Goal: Check status: Check status

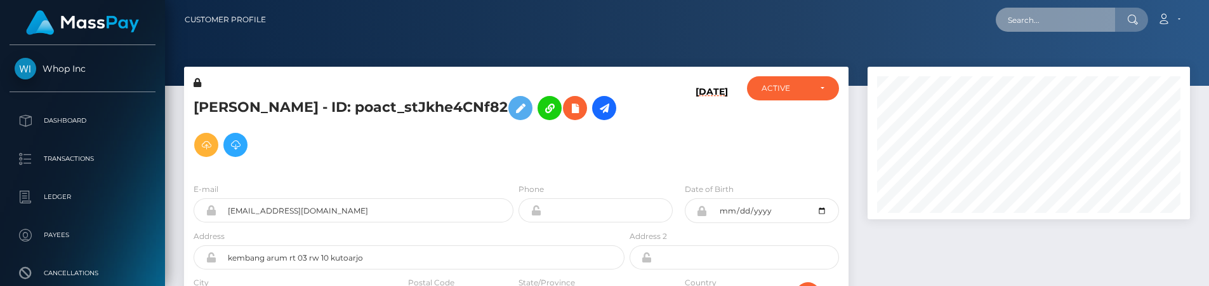
click at [1038, 18] on input "text" at bounding box center [1055, 20] width 119 height 24
paste input "pout_gi7Yq20Nb9yPX"
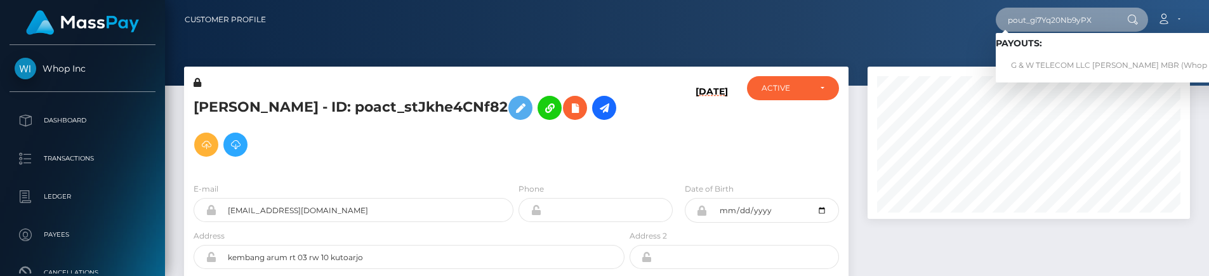
type input "pout_gi7Yq20Nb9yPX"
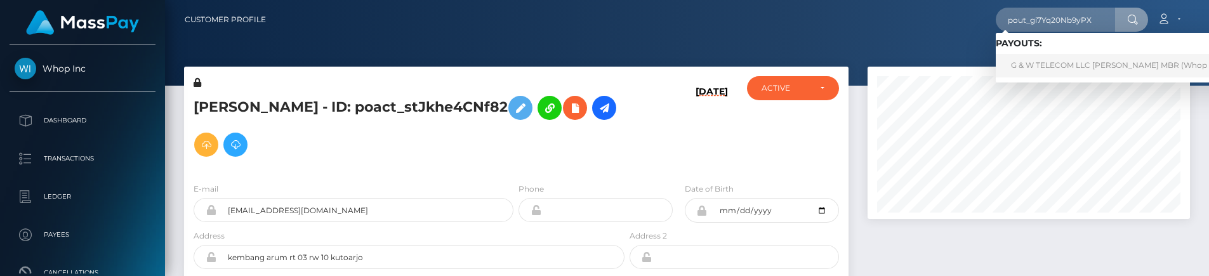
click at [1072, 54] on link "G & W TELECOM LLC ALVIN GRANT MBR (Whop Inc - )" at bounding box center [1121, 65] width 250 height 23
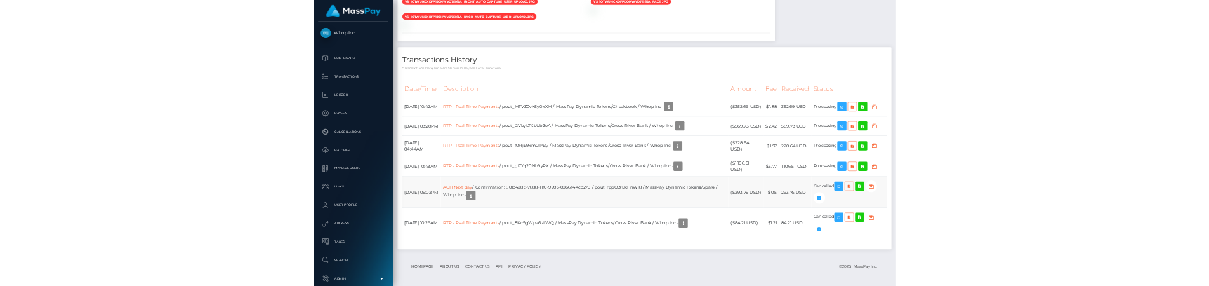
scroll to position [152, 323]
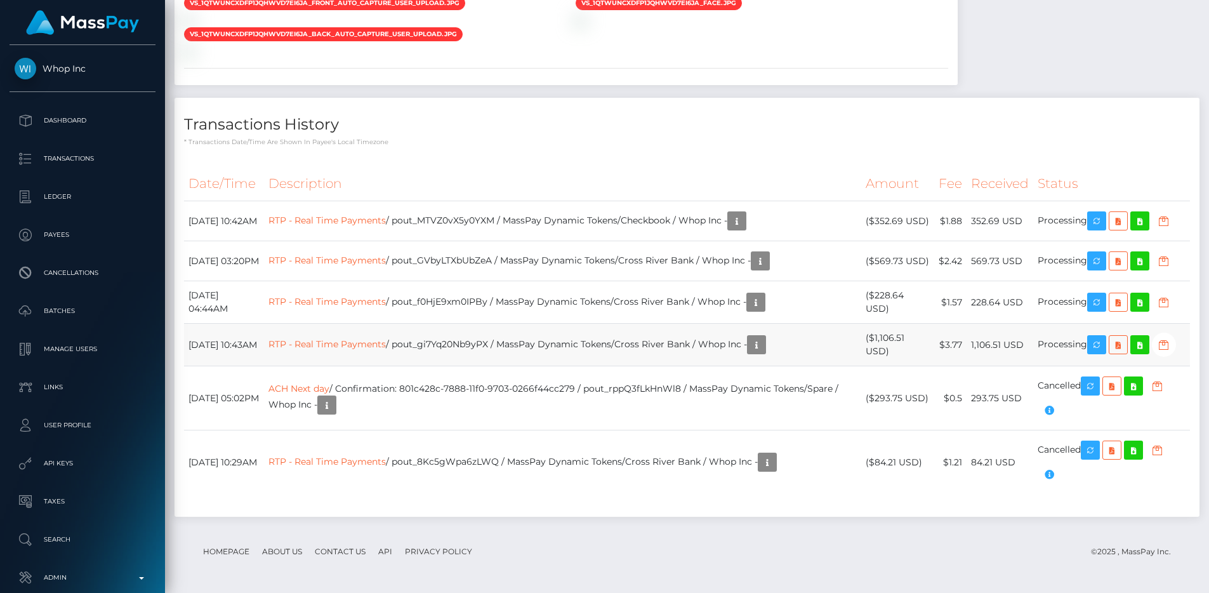
click at [673, 333] on td "RTP - Real Time Payments / pout_gi7Yq20Nb9yPX / MassPay Dynamic Tokens/Cross Ri…" at bounding box center [562, 345] width 597 height 43
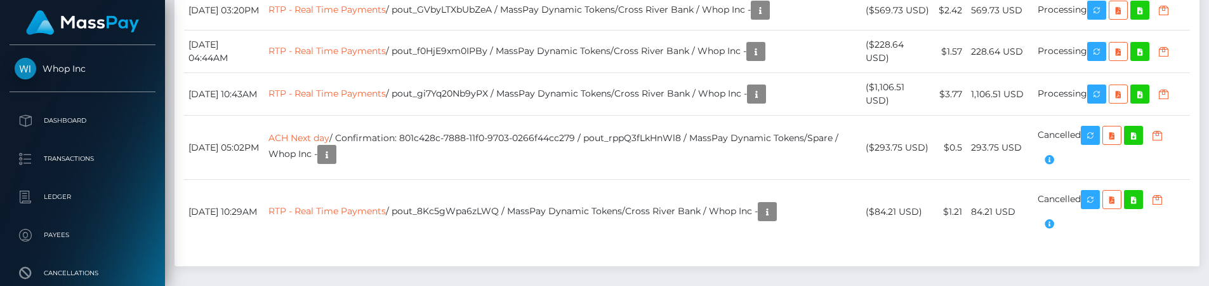
scroll to position [1417, 0]
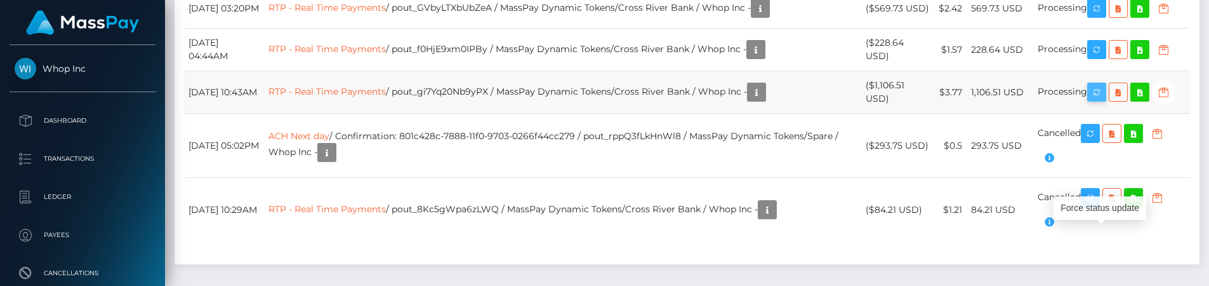
click at [1092, 102] on button "button" at bounding box center [1096, 92] width 19 height 19
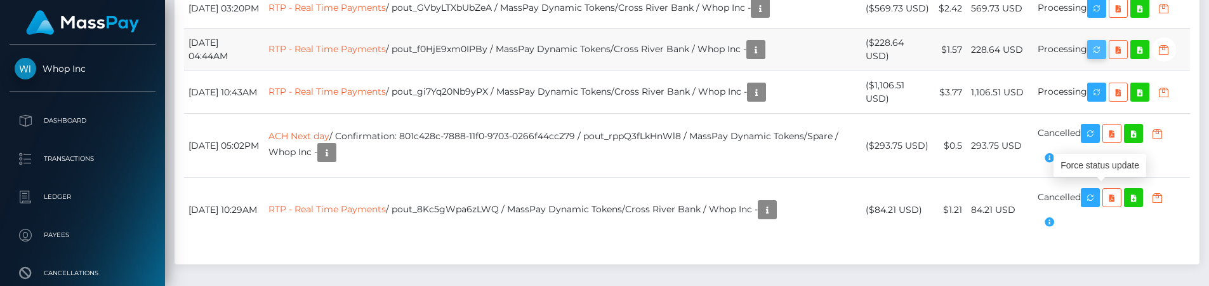
click at [1101, 58] on icon "button" at bounding box center [1096, 50] width 15 height 16
click at [1095, 58] on icon "button" at bounding box center [1096, 50] width 15 height 16
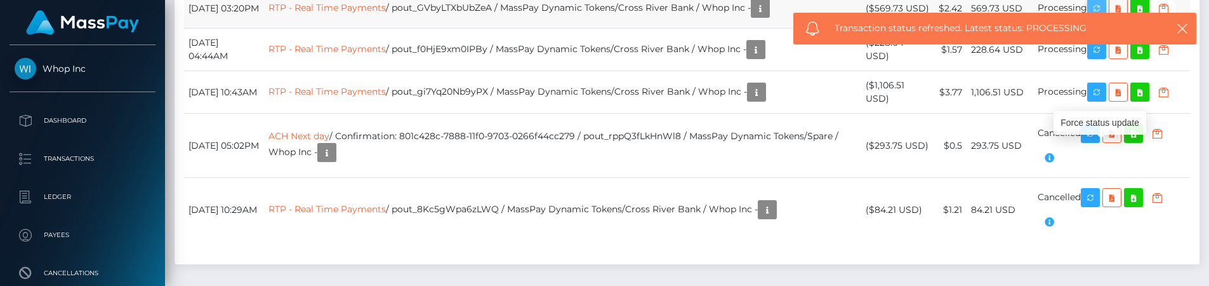
click at [1102, 17] on icon "button" at bounding box center [1096, 9] width 15 height 16
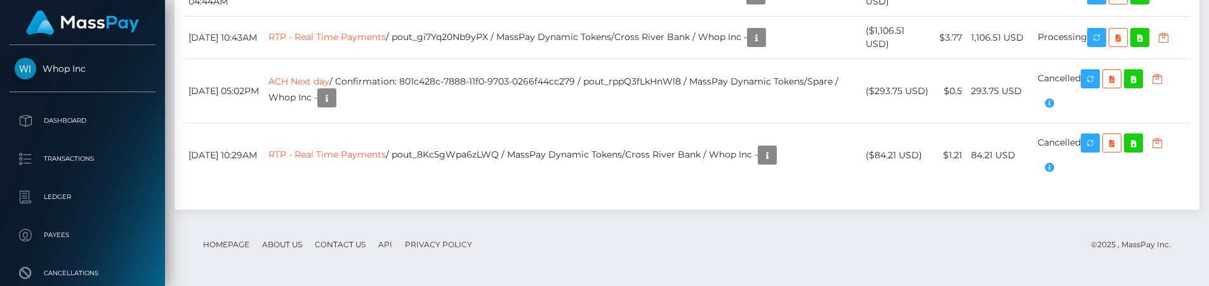
scroll to position [1506, 0]
click at [1097, 46] on icon "button" at bounding box center [1096, 38] width 15 height 16
click at [494, 59] on td "RTP - Real Time Payments / pout_gi7Yq20Nb9yPX / MassPay Dynamic Tokens/Cross Ri…" at bounding box center [562, 38] width 597 height 43
copy td "pout_gi7Yq20Nb9yPX"
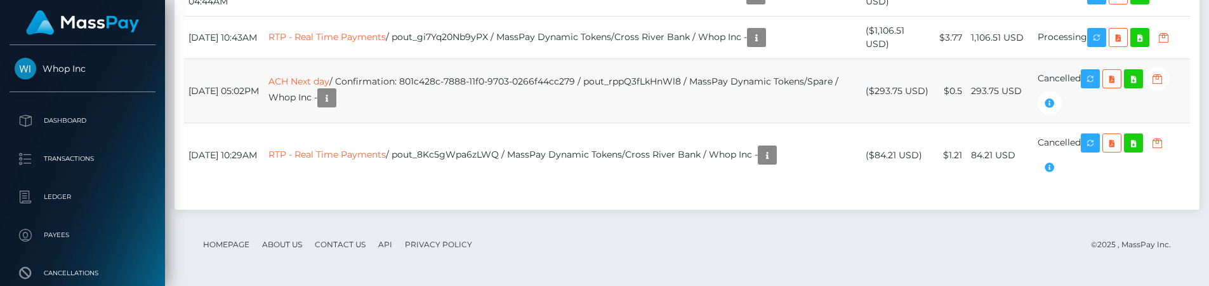
click at [621, 123] on td "ACH Next day / Confirmation: 801c428c-7888-11f0-9703-0266f44cc279 / pout_rppQ3f…" at bounding box center [562, 91] width 597 height 64
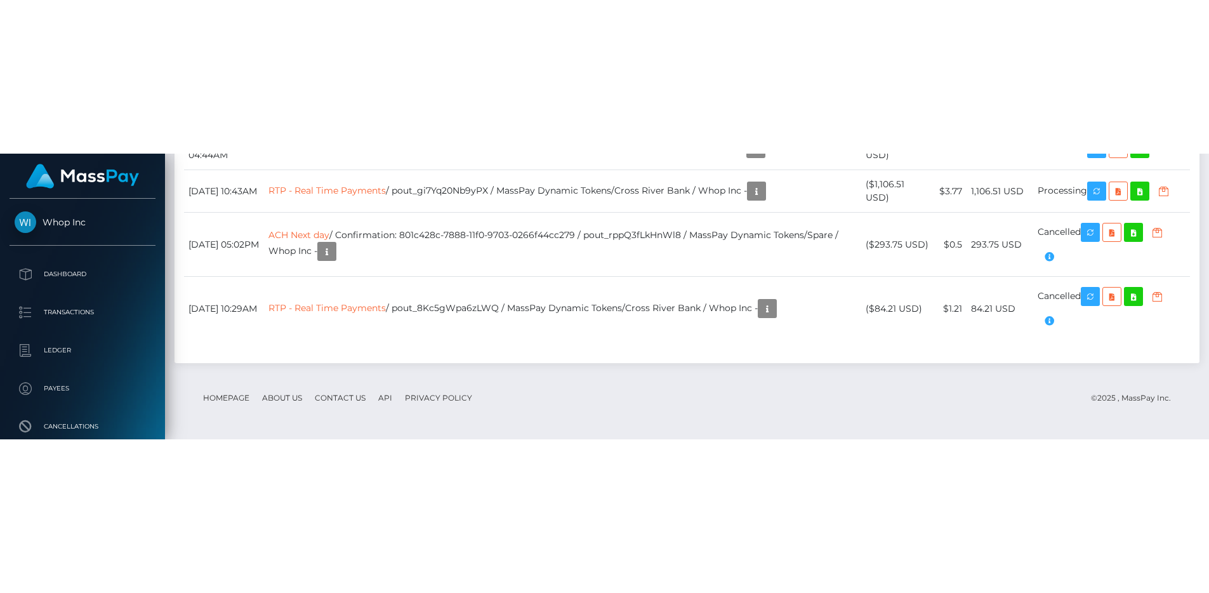
scroll to position [1306, 0]
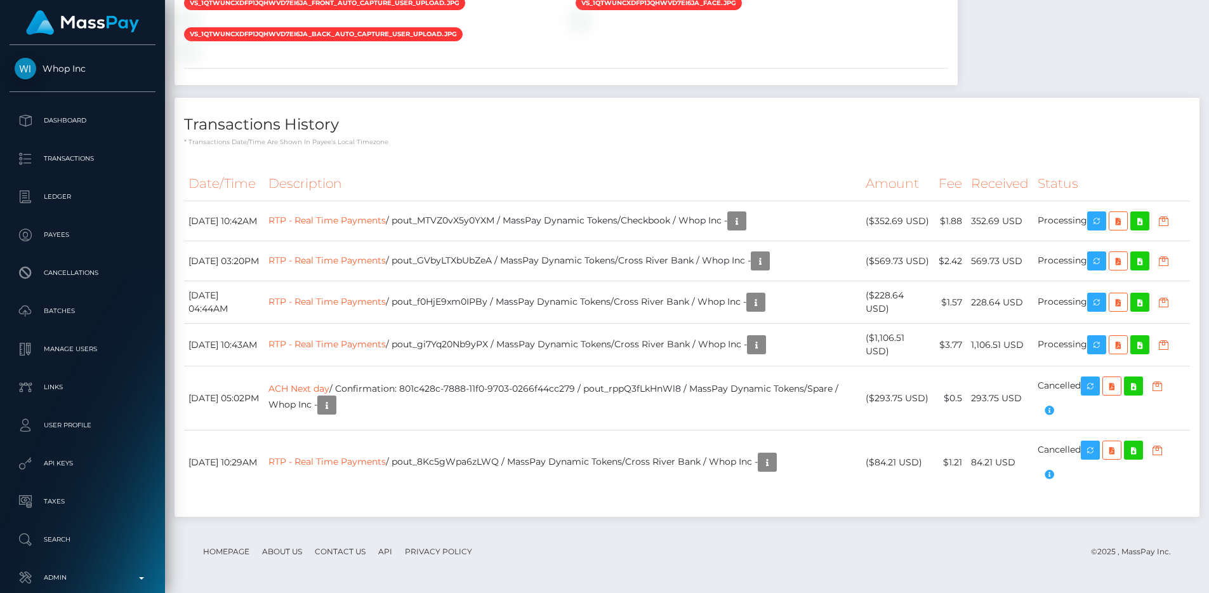
scroll to position [152, 323]
